Goal: Task Accomplishment & Management: Complete application form

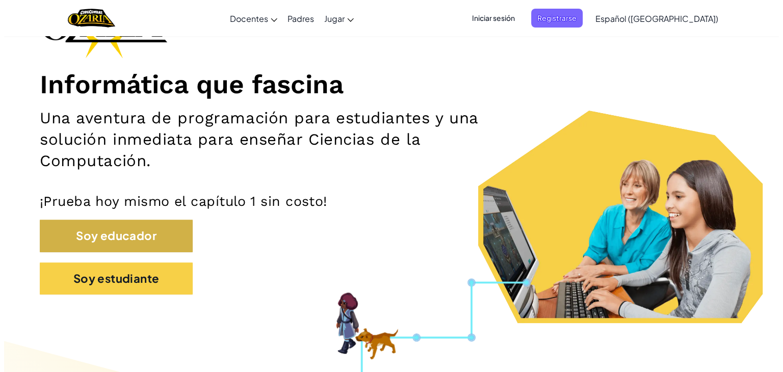
scroll to position [102, 0]
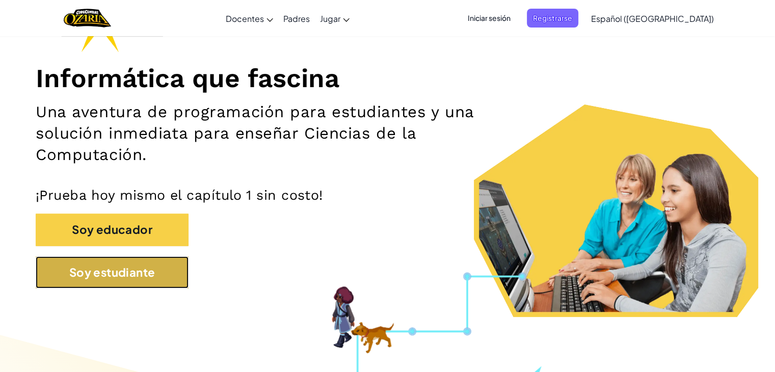
click at [148, 261] on button "Soy estudiante" at bounding box center [112, 272] width 153 height 32
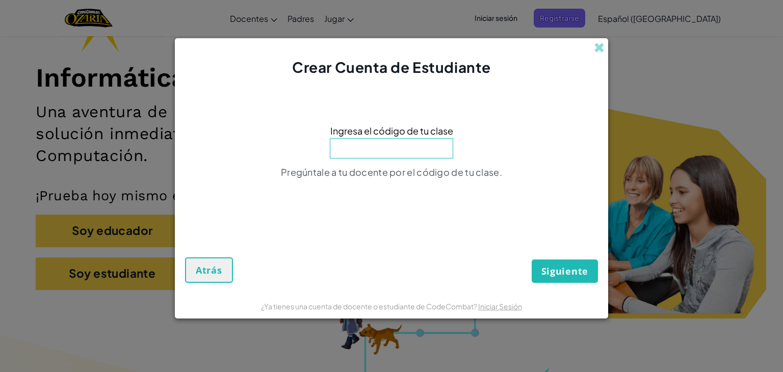
click at [385, 159] on div "Ingresa el código de tu clase Pregúntale a tu docente por el código de tu clase." at bounding box center [391, 155] width 413 height 134
type input "CoinLifeSize"
click at [551, 279] on button "Siguiente" at bounding box center [565, 270] width 66 height 23
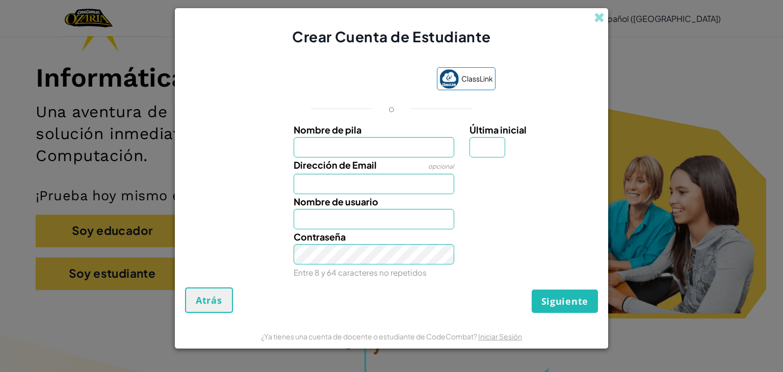
click at [381, 153] on input "Nombre de pila" at bounding box center [374, 147] width 161 height 20
click at [406, 121] on div "ClassLink o Nombre de pila Última inicial Dirección de Email opcional Nombre de…" at bounding box center [391, 172] width 413 height 230
click at [343, 189] on input "Dirección de Email" at bounding box center [374, 184] width 161 height 20
type input "[EMAIL_ADDRESS][DOMAIN_NAME]"
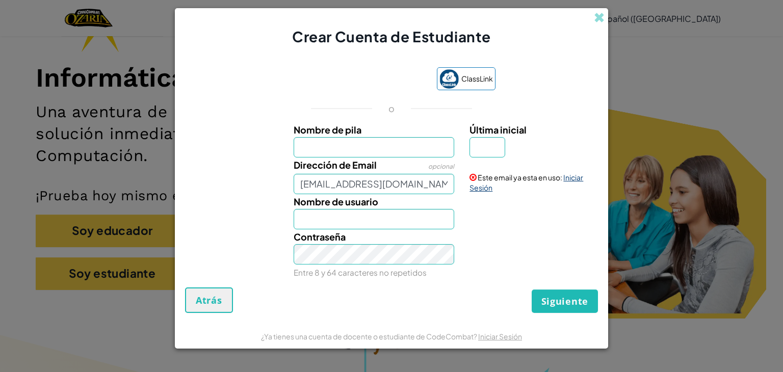
click at [564, 173] on link "Iniciar Sesión" at bounding box center [526, 182] width 114 height 19
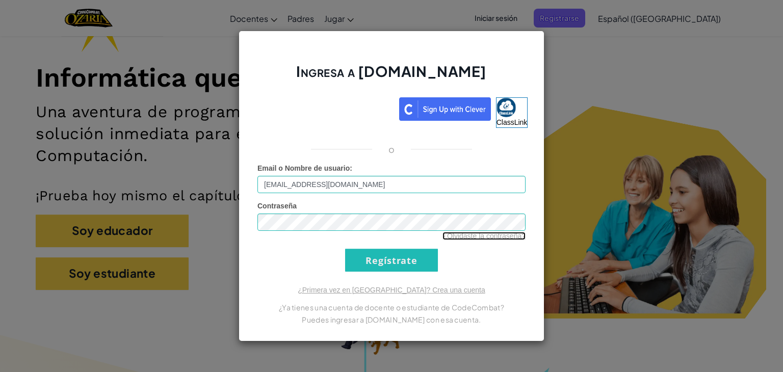
click at [486, 239] on link "¿Olvidaste la contraseña?" at bounding box center [483, 236] width 83 height 8
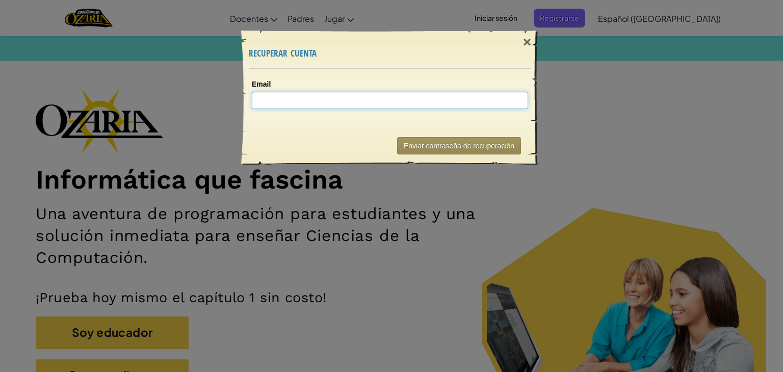
click at [404, 104] on input "Email" at bounding box center [390, 100] width 276 height 17
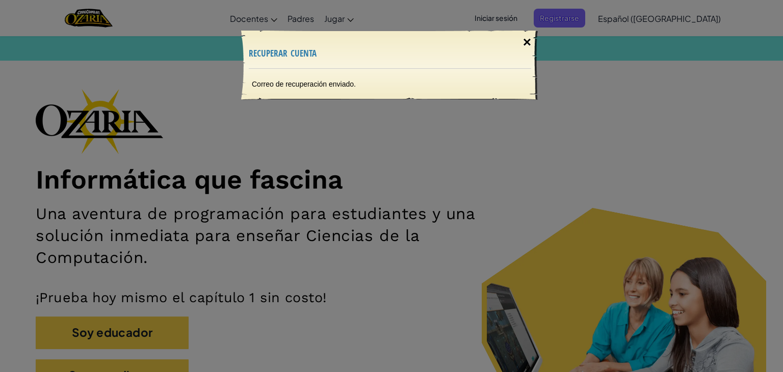
click at [532, 37] on div "×" at bounding box center [526, 43] width 23 height 30
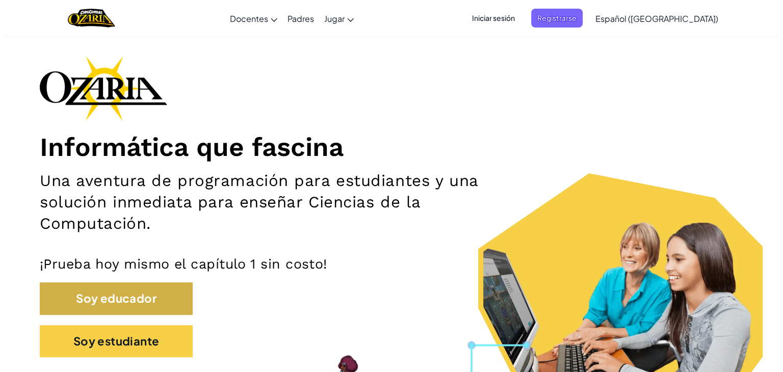
scroll to position [51, 0]
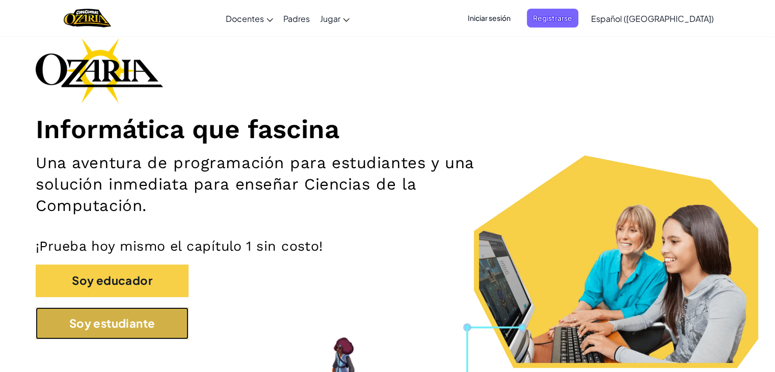
click at [137, 330] on button "Soy estudiante" at bounding box center [112, 323] width 153 height 32
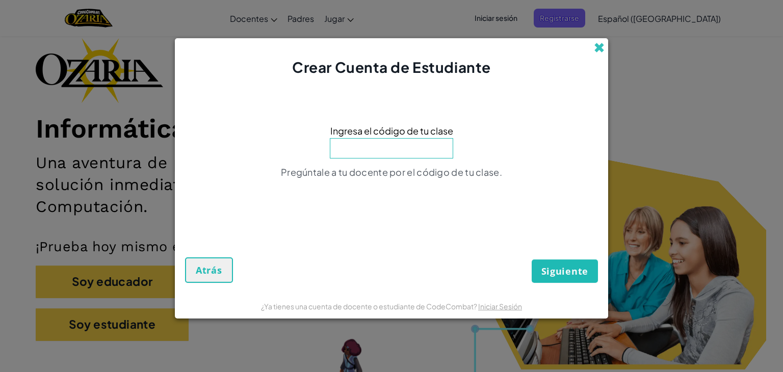
click at [604, 43] on span at bounding box center [599, 47] width 11 height 11
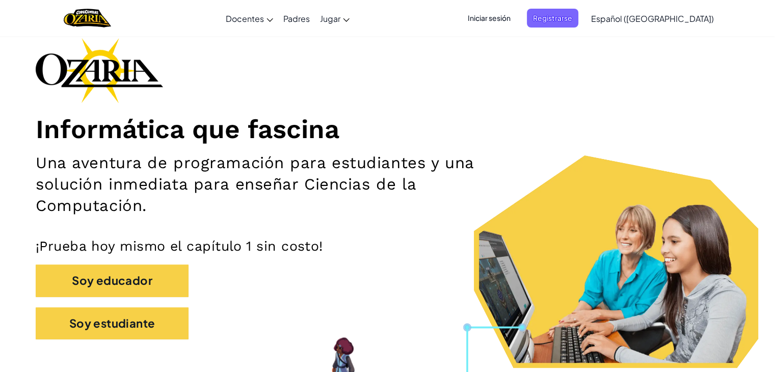
click at [517, 23] on span "Iniciar sesión" at bounding box center [489, 18] width 55 height 19
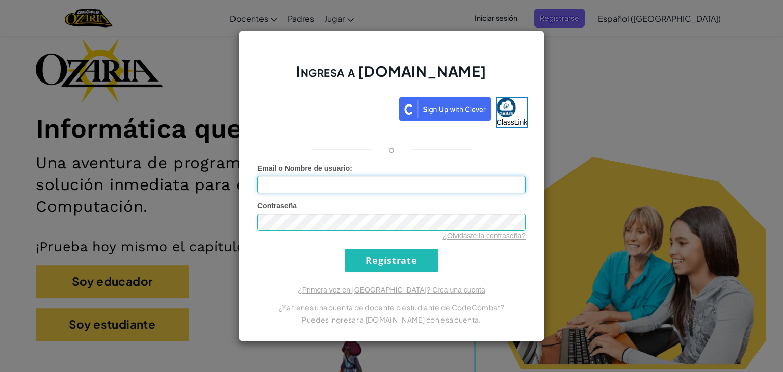
click at [401, 181] on input "Email o Nombre de usuario :" at bounding box center [391, 184] width 268 height 17
type input "[EMAIL_ADDRESS][DOMAIN_NAME]"
click at [355, 269] on input "Regístrate" at bounding box center [391, 260] width 93 height 23
